Goal: Navigation & Orientation: Find specific page/section

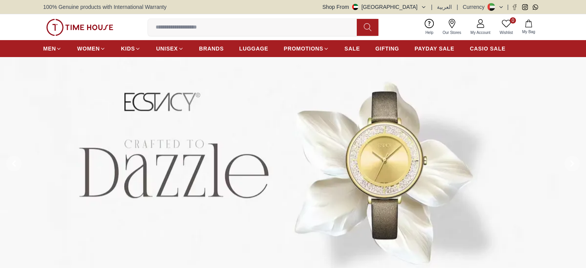
click at [485, 19] on icon at bounding box center [480, 23] width 9 height 9
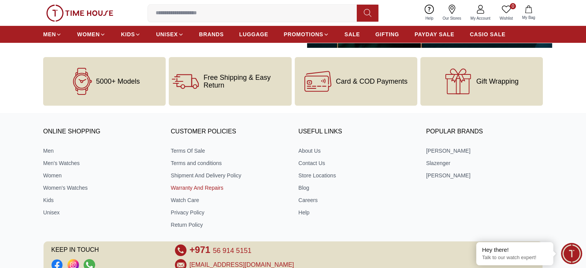
scroll to position [213, 0]
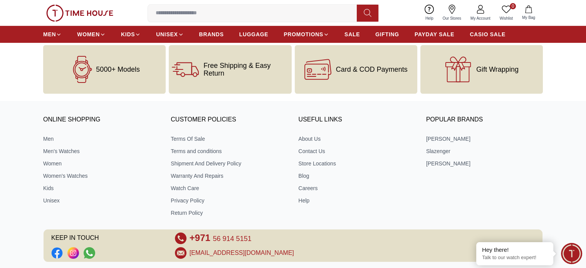
click at [167, 237] on div "ONLINE SHOPPING Men Men's Watches Women Women's Watches Kids Unisex CUSTOMER PO…" at bounding box center [293, 216] width 586 height 214
click at [175, 197] on link "Privacy Policy" at bounding box center [229, 201] width 117 height 8
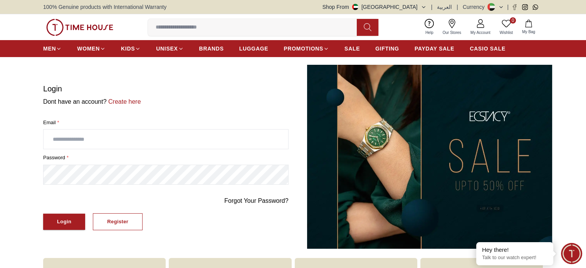
scroll to position [213, 0]
